Goal: Obtain resource: Obtain resource

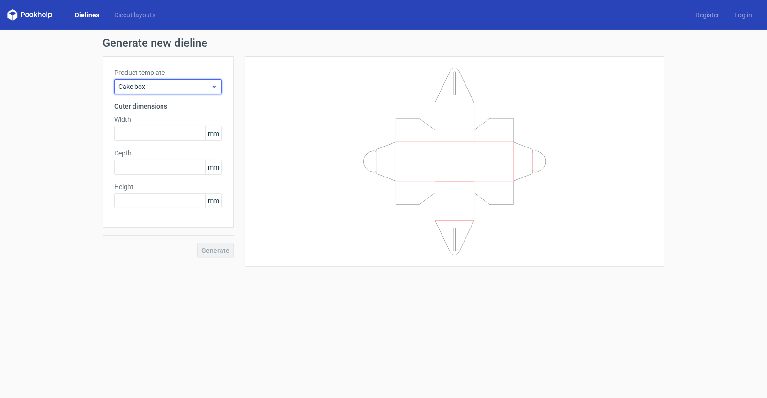
click at [207, 82] on span "Cake box" at bounding box center [165, 86] width 92 height 9
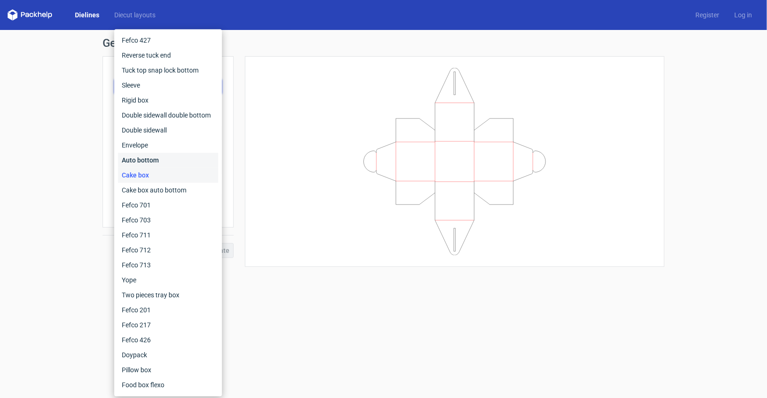
click at [173, 163] on div "Auto bottom" at bounding box center [168, 160] width 100 height 15
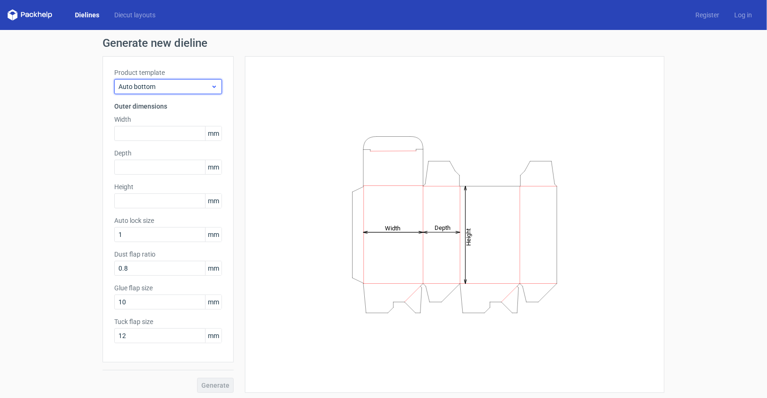
click at [192, 80] on div "Auto bottom" at bounding box center [168, 86] width 108 height 15
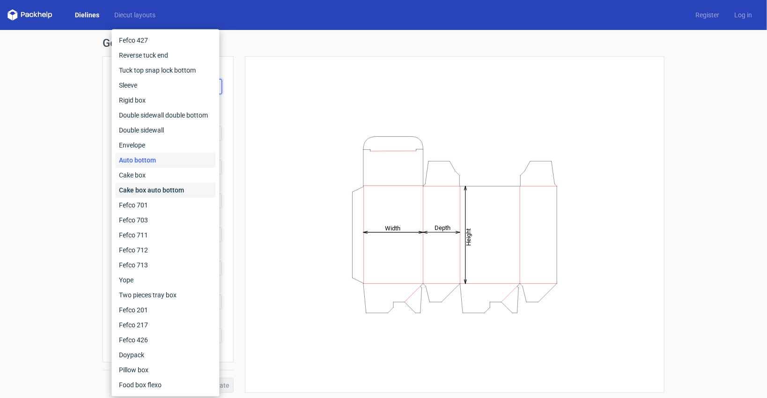
click at [176, 186] on div "Cake box auto bottom" at bounding box center [165, 190] width 100 height 15
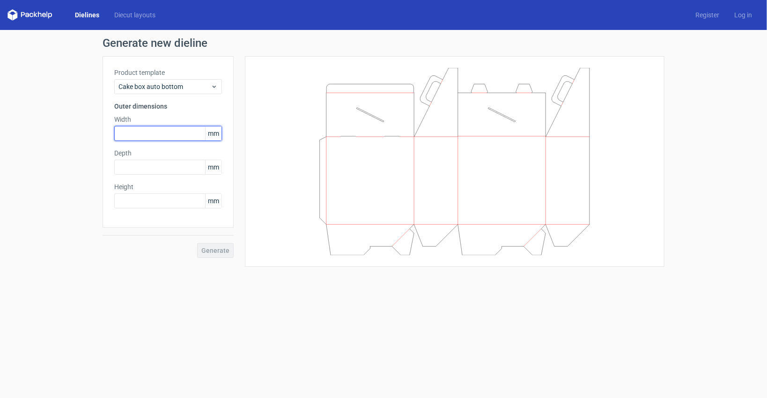
click at [152, 134] on input "text" at bounding box center [168, 133] width 108 height 15
type input "450"
type input "300"
type input "120"
click at [229, 251] on span "Generate" at bounding box center [215, 250] width 28 height 7
